Goal: Use online tool/utility: Use online tool/utility

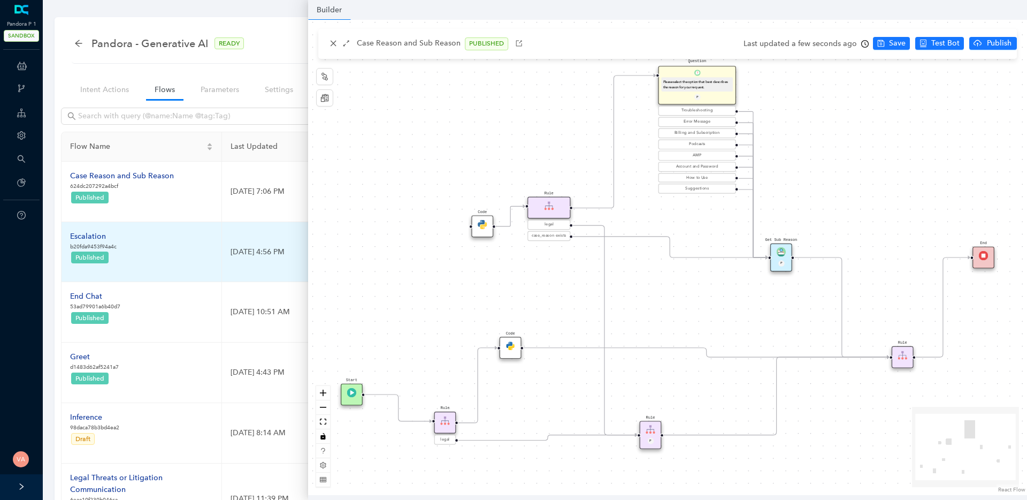
click at [98, 232] on div "Escalation" at bounding box center [93, 237] width 47 height 12
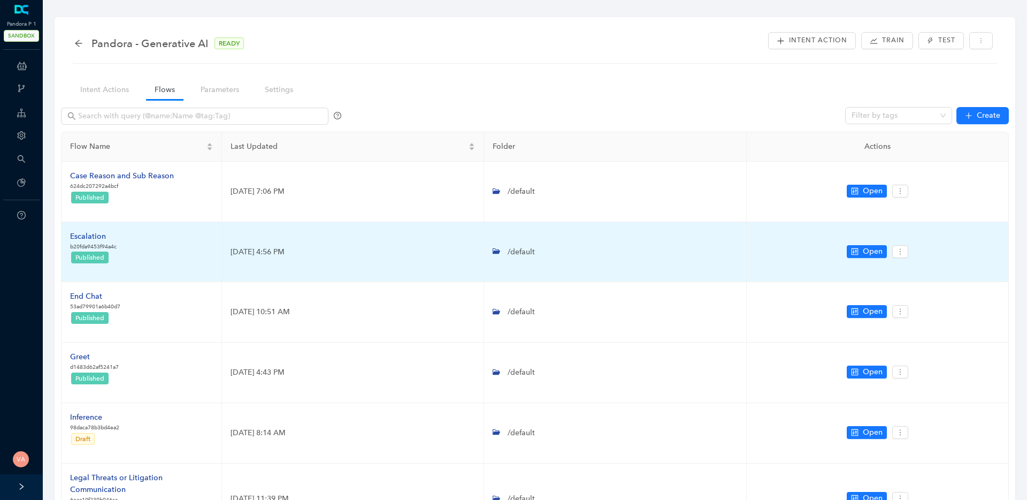
click at [93, 240] on div "Escalation" at bounding box center [93, 237] width 47 height 12
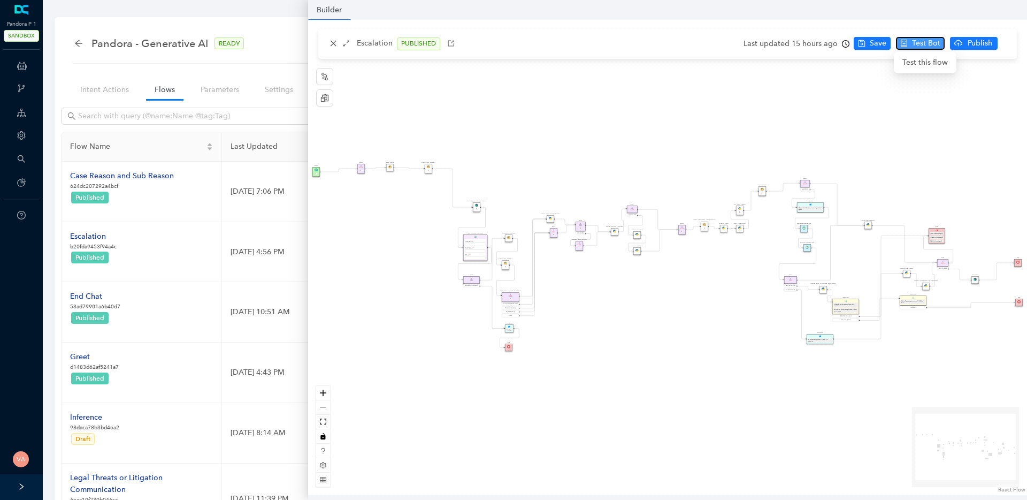
click at [925, 46] on span "Test Bot" at bounding box center [926, 43] width 28 height 12
